Goal: Communication & Community: Answer question/provide support

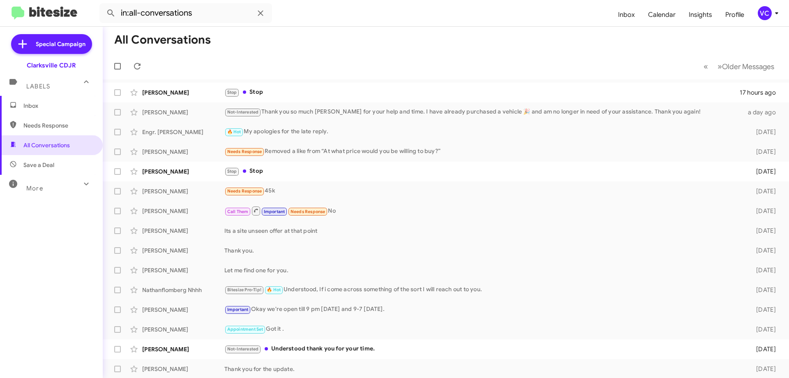
click at [455, 24] on mat-toolbar "in:all-conversations Inbox Calendar Insights Profile VC" at bounding box center [394, 13] width 789 height 26
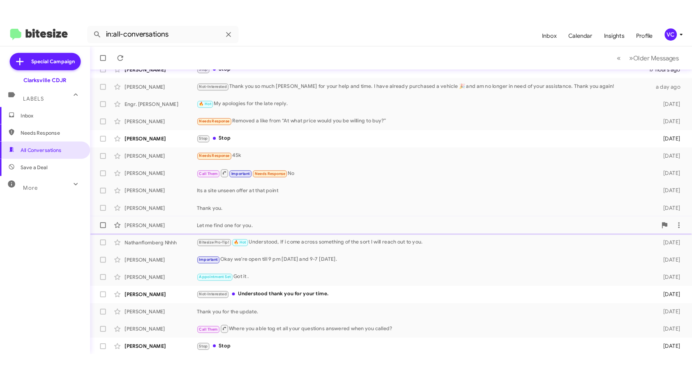
scroll to position [99, 0]
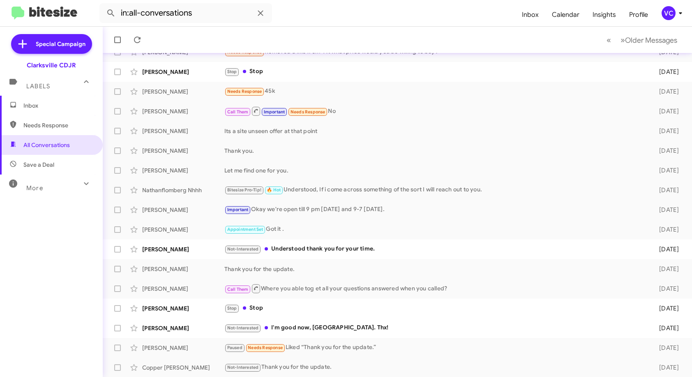
click at [393, 39] on mat-toolbar-row "« Previous » Next Older Messages" at bounding box center [397, 40] width 589 height 26
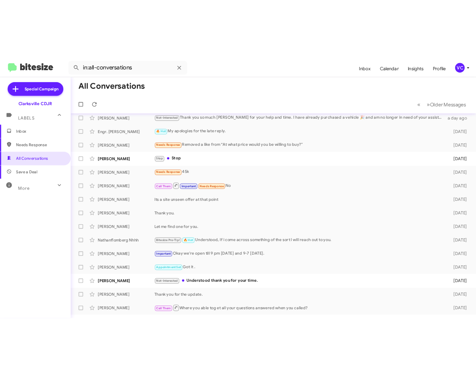
scroll to position [0, 0]
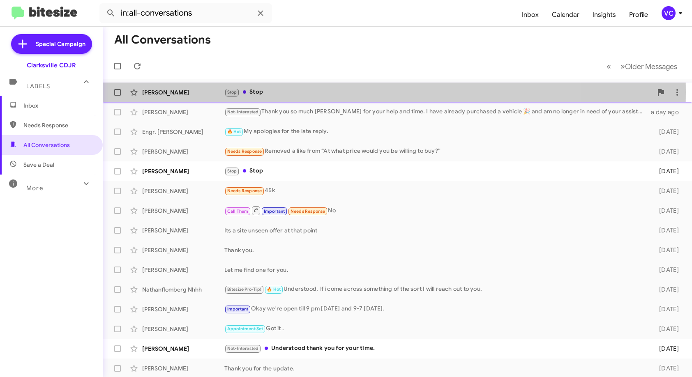
click at [216, 92] on div "[PERSON_NAME]" at bounding box center [183, 92] width 82 height 8
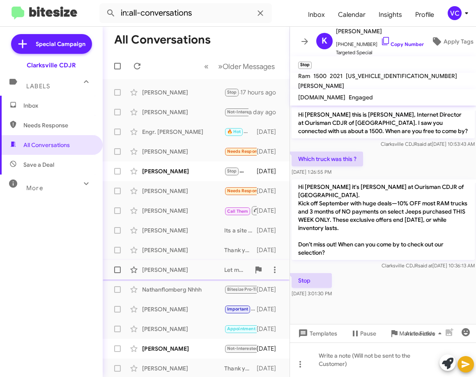
drag, startPoint x: 459, startPoint y: 282, endPoint x: 266, endPoint y: 269, distance: 193.7
click at [459, 282] on div "Stop [DATE] 3:01:30 PM" at bounding box center [383, 286] width 187 height 28
click at [413, 204] on p "Hi [PERSON_NAME] it's [PERSON_NAME] at Ourisman CDJR of [GEOGRAPHIC_DATA]. Kick…" at bounding box center [383, 220] width 183 height 81
drag, startPoint x: 404, startPoint y: 277, endPoint x: 383, endPoint y: 266, distance: 23.2
click at [404, 278] on div "Stop [DATE] 3:01:30 PM" at bounding box center [383, 286] width 187 height 28
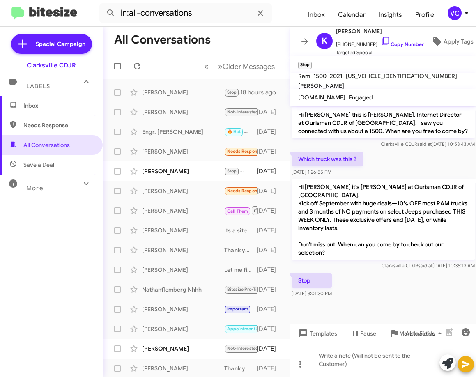
click at [5, 73] on mat-expansion-panel-header "Labels" at bounding box center [51, 82] width 103 height 26
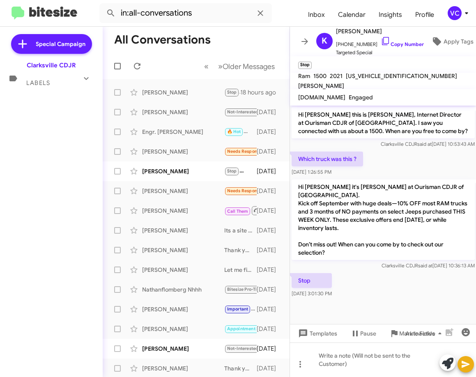
click at [413, 156] on div "Which truck was this ? [DATE] 1:26:55 PM" at bounding box center [383, 164] width 187 height 28
drag, startPoint x: 413, startPoint y: 277, endPoint x: 412, endPoint y: 270, distance: 7.0
click at [413, 276] on div "Stop [DATE] 3:01:30 PM" at bounding box center [383, 286] width 187 height 28
click at [384, 306] on cdk-virtual-scroll-viewport "Hi [PERSON_NAME] this is [PERSON_NAME], Internet Director at Ourisman CDJR of […" at bounding box center [383, 215] width 187 height 219
drag, startPoint x: 380, startPoint y: 326, endPoint x: 403, endPoint y: 290, distance: 42.3
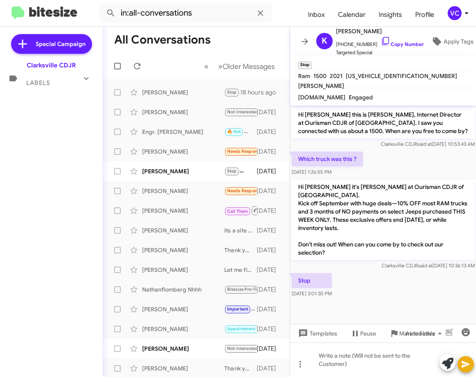
click at [381, 326] on div "Templates Pause Mark Inactive Auto Fields" at bounding box center [383, 333] width 187 height 18
